Goal: Transaction & Acquisition: Purchase product/service

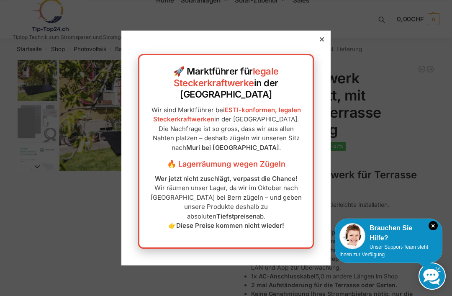
click at [321, 41] on icon at bounding box center [322, 39] width 4 height 4
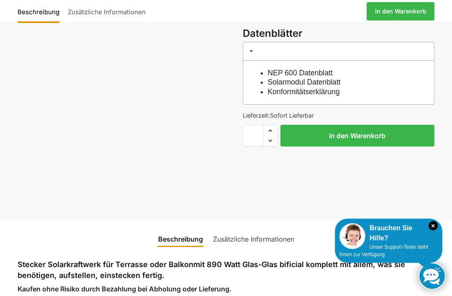
scroll to position [445, 0]
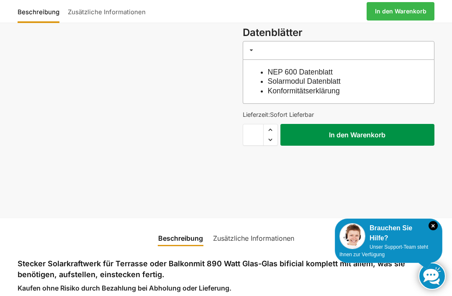
click at [386, 126] on button "In den Warenkorb" at bounding box center [357, 135] width 154 height 22
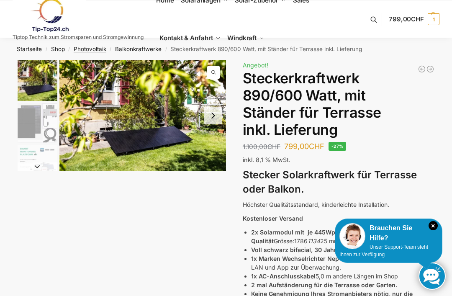
click at [93, 52] on link "Photovoltaik" at bounding box center [90, 49] width 33 height 7
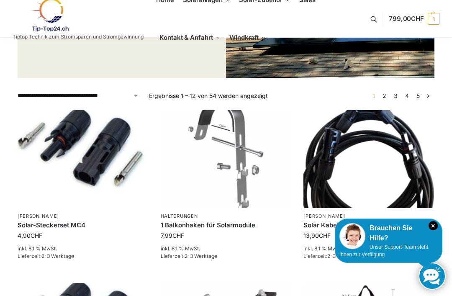
scroll to position [168, 0]
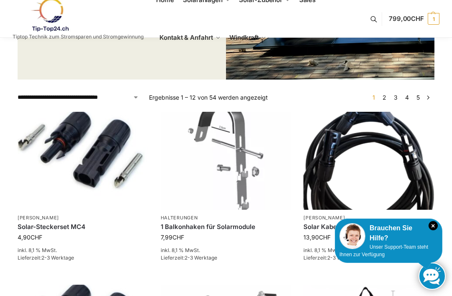
click at [394, 95] on link "3" at bounding box center [396, 97] width 8 height 7
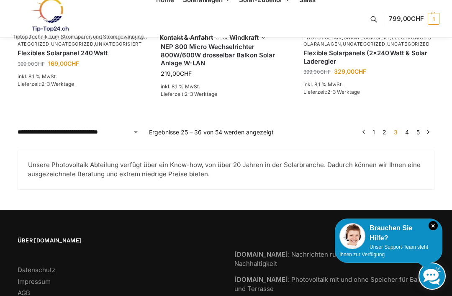
scroll to position [905, 0]
click at [410, 136] on link "4" at bounding box center [407, 132] width 8 height 7
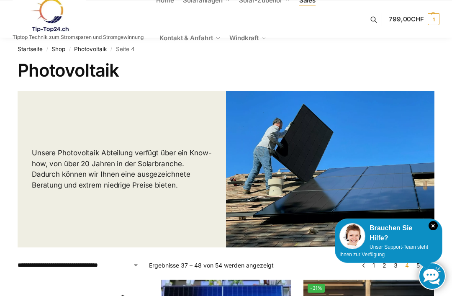
click at [301, 18] on link "Sales" at bounding box center [307, 1] width 23 height 38
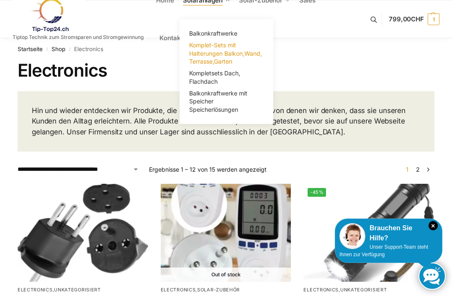
click at [222, 51] on span "Komplet-Sets mit Halterungen Balkon,Wand, Terrasse,Garten" at bounding box center [225, 52] width 73 height 23
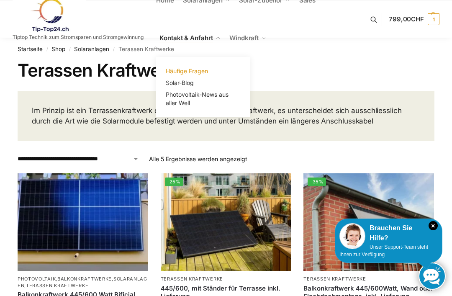
click at [198, 73] on span "Häufige Fragen" at bounding box center [187, 70] width 42 height 7
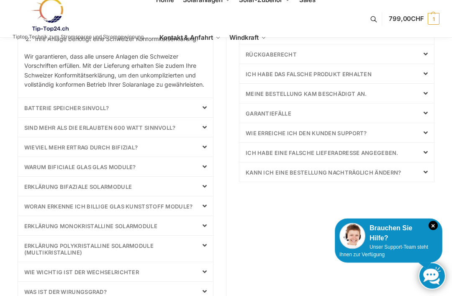
scroll to position [348, 0]
click at [205, 104] on icon at bounding box center [205, 107] width 4 height 7
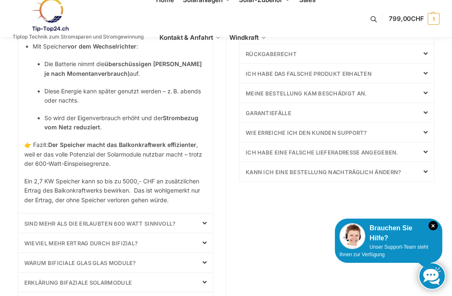
click at [199, 259] on span at bounding box center [202, 262] width 10 height 7
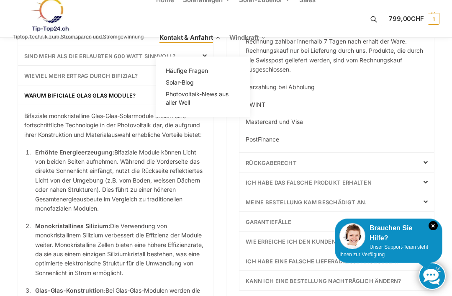
scroll to position [239, 0]
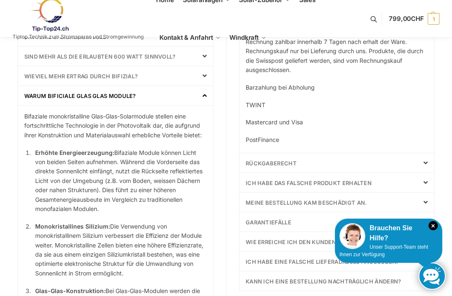
click at [314, 87] on p "Barzahlung bei Abholung" at bounding box center [337, 87] width 182 height 9
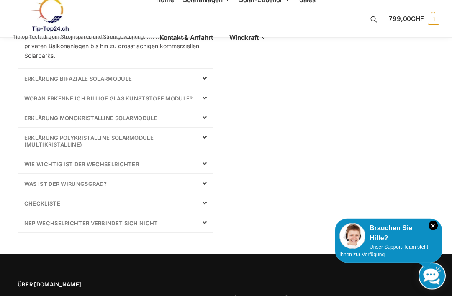
scroll to position [724, 0]
click at [206, 160] on icon at bounding box center [205, 163] width 4 height 7
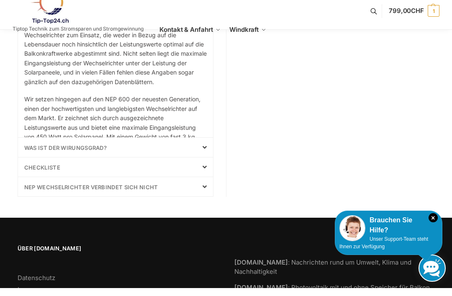
scroll to position [504, 0]
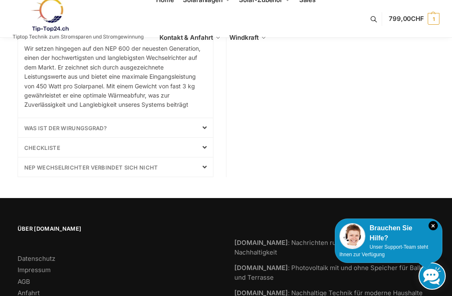
click at [207, 125] on div "Was ist der Wirungsgrad?" at bounding box center [115, 127] width 195 height 19
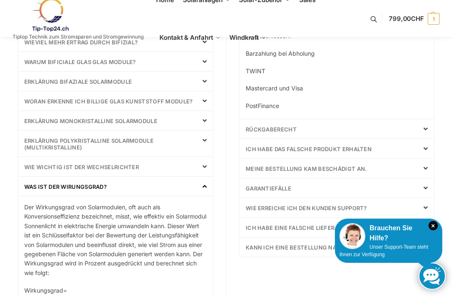
scroll to position [273, 0]
click at [202, 162] on div "Wie wichtig ist der Wechselrichter" at bounding box center [115, 166] width 195 height 19
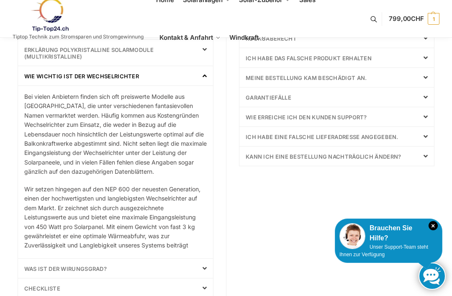
scroll to position [365, 0]
